Goal: Check status: Check status

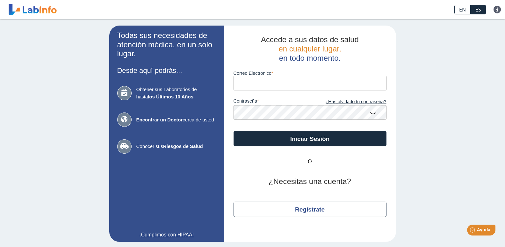
click at [314, 81] on input "Correo Electronico" at bounding box center [310, 83] width 153 height 14
type input "[EMAIL_ADDRESS][DOMAIN_NAME]"
click at [373, 114] on icon at bounding box center [374, 112] width 8 height 12
click at [372, 112] on icon at bounding box center [374, 111] width 8 height 11
click at [370, 113] on icon at bounding box center [374, 112] width 8 height 12
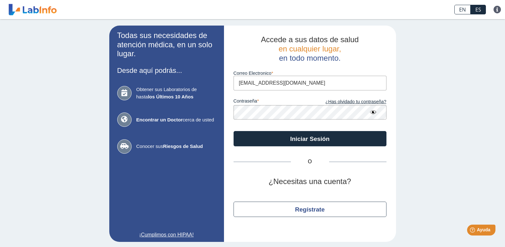
click at [370, 112] on icon at bounding box center [374, 111] width 8 height 11
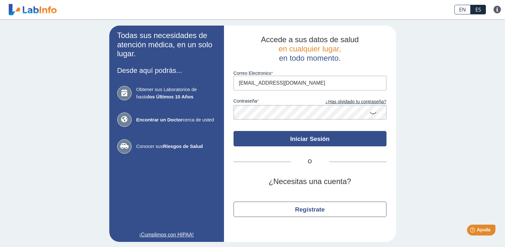
click at [331, 136] on button "Iniciar Sesión" at bounding box center [310, 138] width 153 height 15
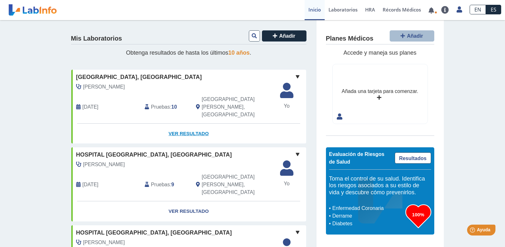
click at [186, 123] on link "Ver Resultado" at bounding box center [188, 133] width 235 height 20
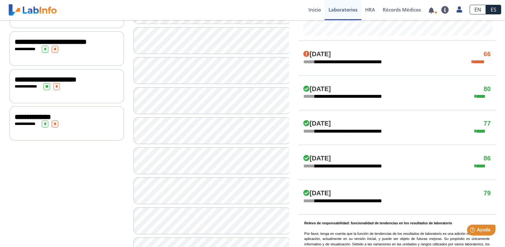
scroll to position [351, 0]
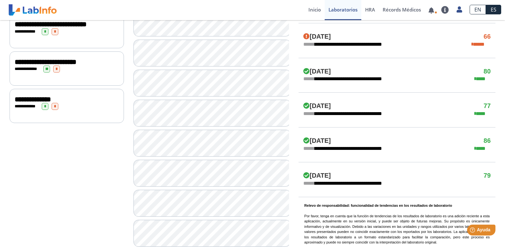
click at [93, 103] on div "**********" at bounding box center [67, 99] width 104 height 8
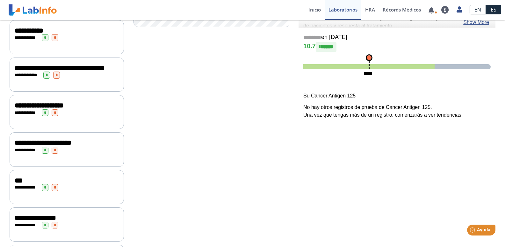
scroll to position [56, 0]
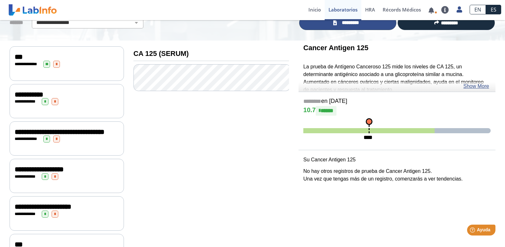
click at [342, 24] on span "*********" at bounding box center [350, 22] width 23 height 7
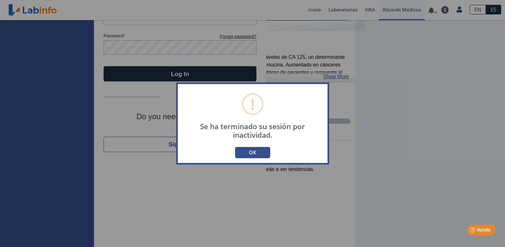
scroll to position [1, 0]
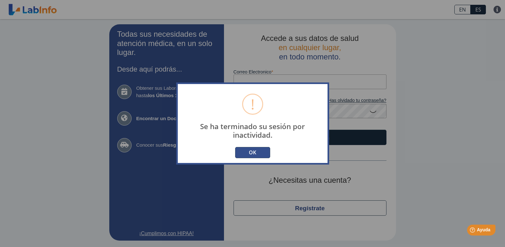
click at [252, 153] on button "OK" at bounding box center [252, 152] width 35 height 11
